Goal: Navigation & Orientation: Go to known website

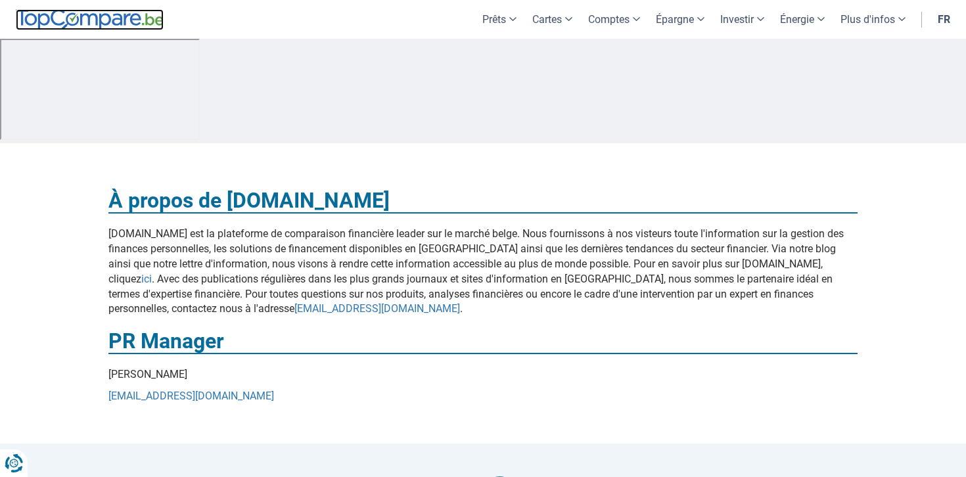
click at [107, 20] on img at bounding box center [90, 19] width 148 height 21
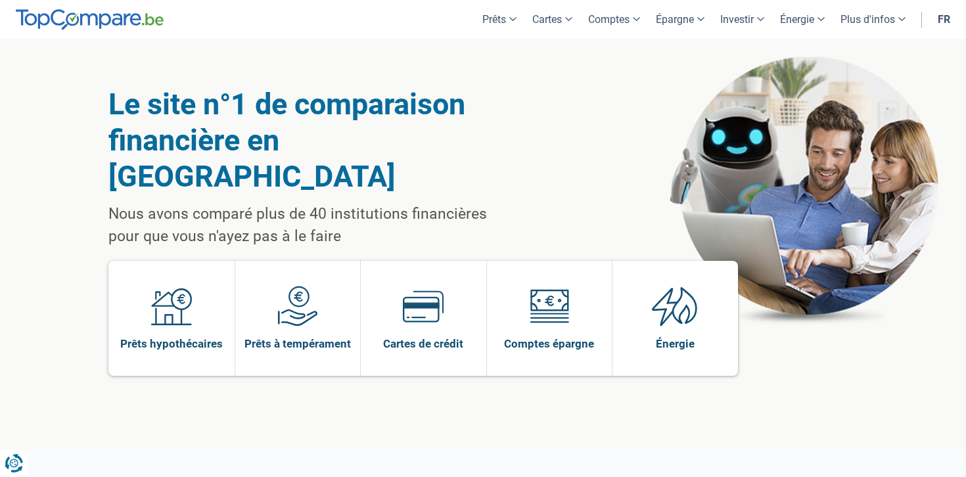
click at [940, 22] on link "fr" at bounding box center [944, 19] width 28 height 39
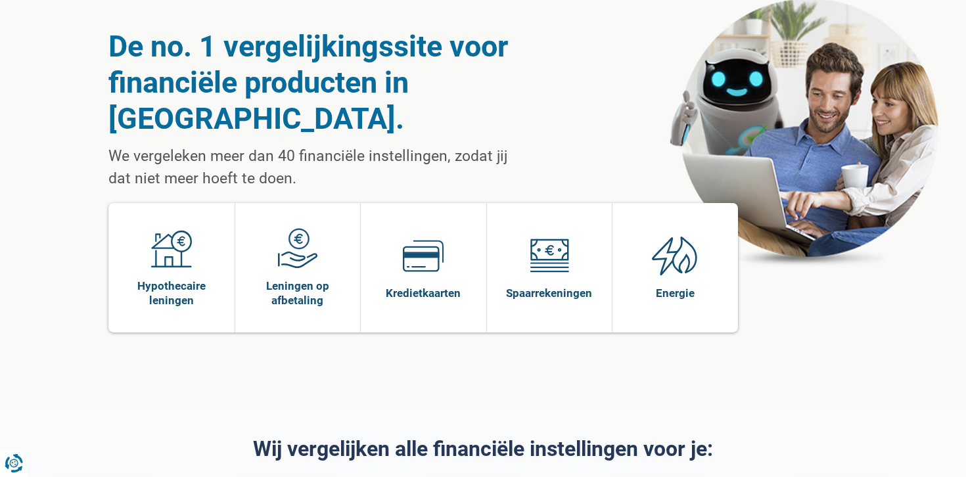
scroll to position [49, 0]
